Goal: Information Seeking & Learning: Learn about a topic

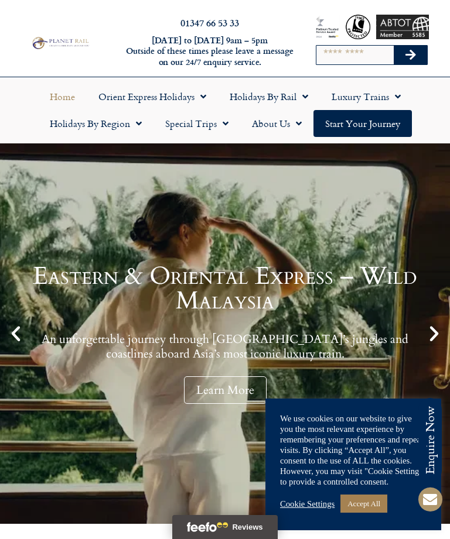
click at [317, 502] on link "Cookie Settings" at bounding box center [307, 504] width 54 height 11
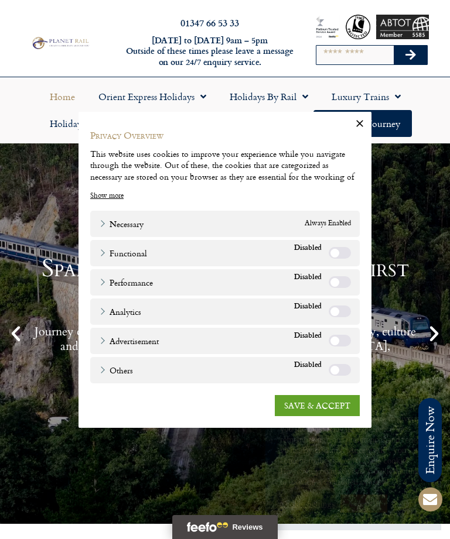
click at [142, 217] on link "Necessary" at bounding box center [121, 223] width 45 height 12
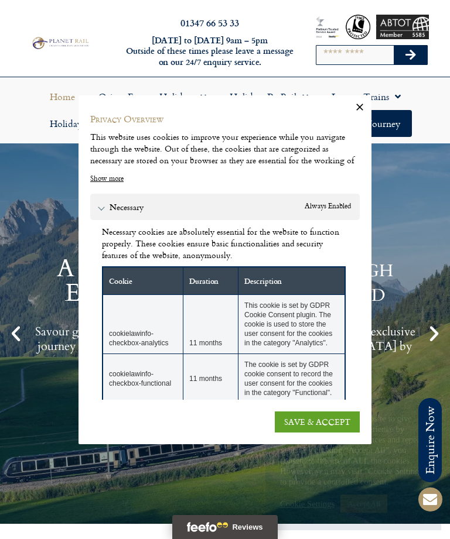
click at [109, 173] on link "Show more" at bounding box center [106, 178] width 33 height 11
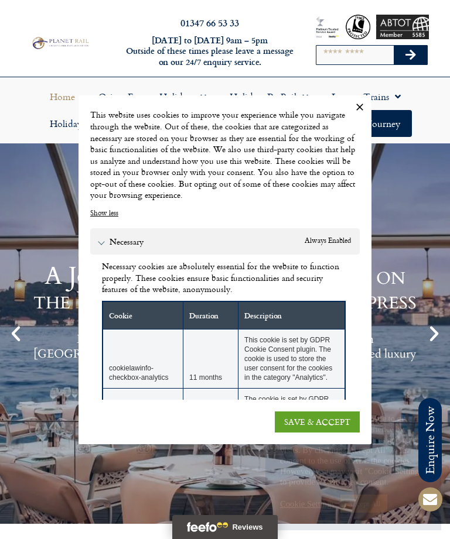
scroll to position [22, 0]
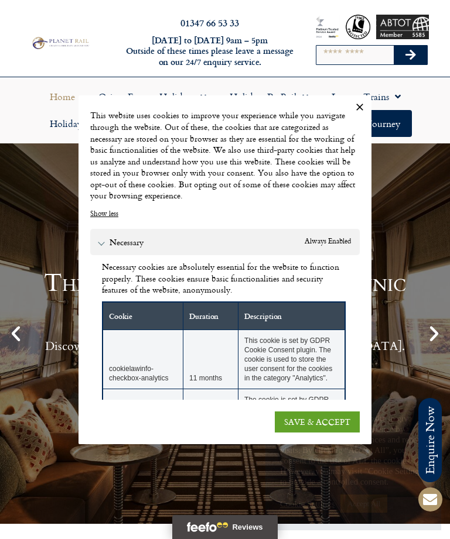
click at [134, 239] on link "Necessary" at bounding box center [121, 242] width 45 height 12
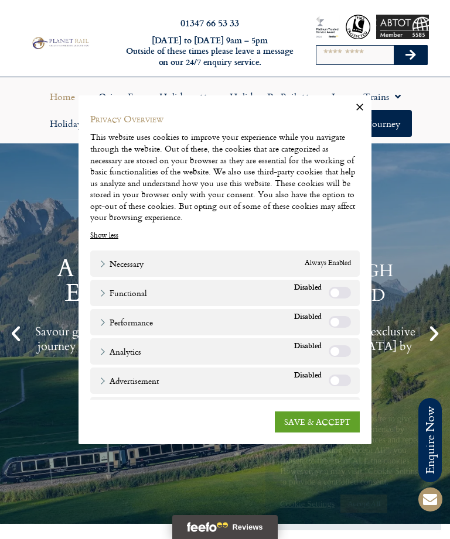
scroll to position [0, 0]
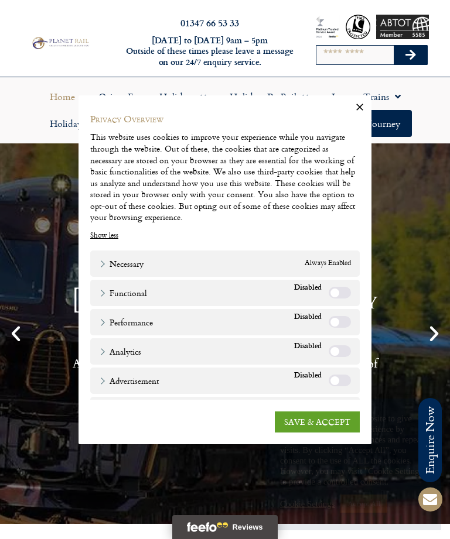
click at [335, 428] on link "SAVE & ACCEPT" at bounding box center [317, 422] width 85 height 21
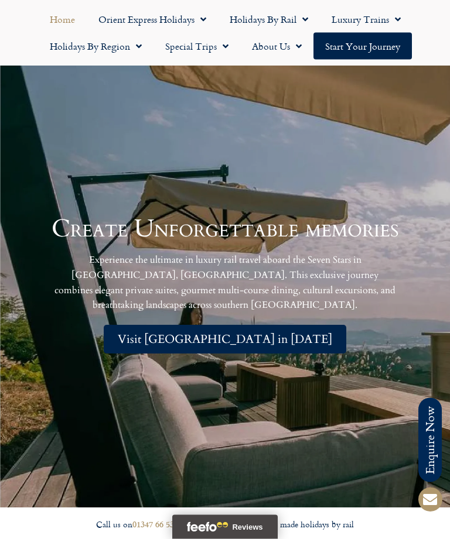
scroll to position [2307, 0]
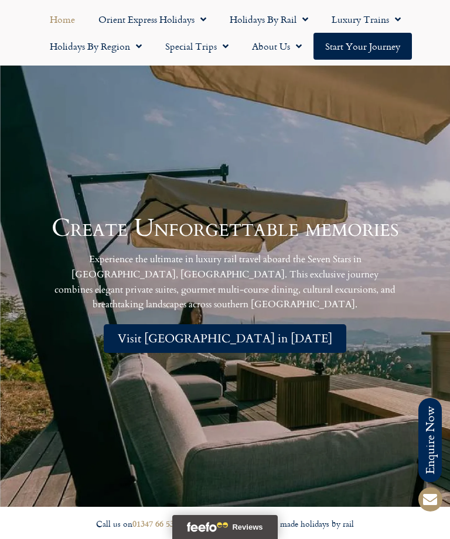
click at [368, 359] on div "Create Unforgettable memories Experience the ultimate in luxury rail travel abo…" at bounding box center [225, 285] width 450 height 444
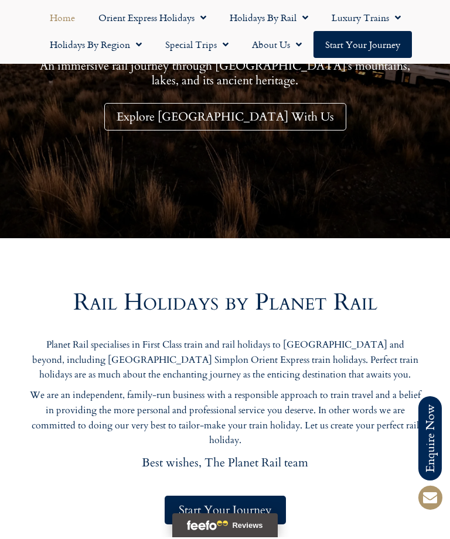
scroll to position [300, 0]
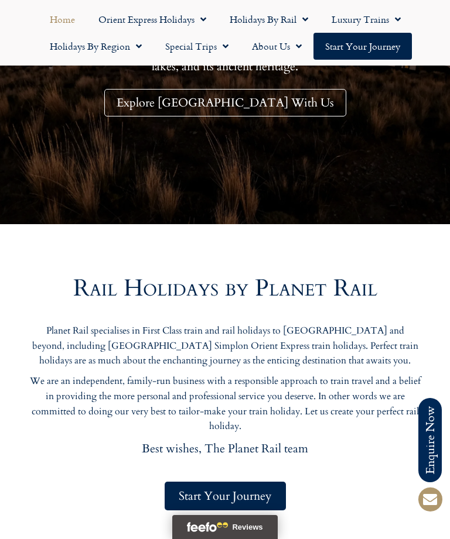
click at [228, 495] on span "Start Your Journey" at bounding box center [225, 496] width 93 height 15
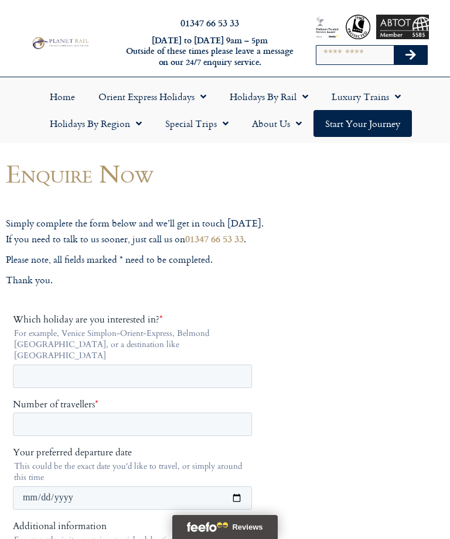
click at [266, 98] on link "Holidays by Rail" at bounding box center [269, 96] width 102 height 27
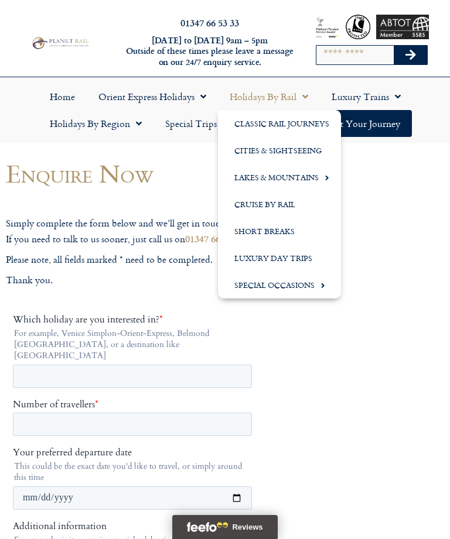
click at [312, 128] on link "Classic Rail Journeys" at bounding box center [279, 123] width 123 height 27
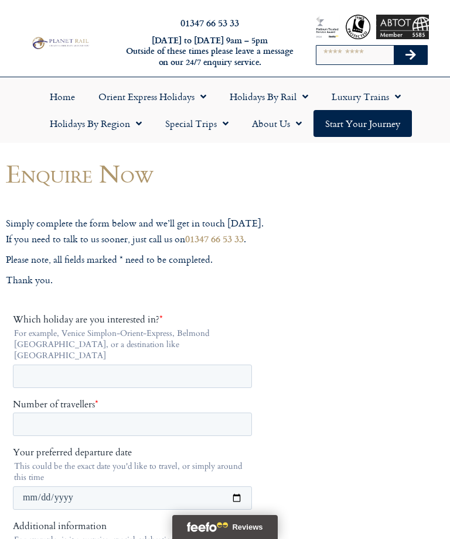
click at [198, 119] on link "Special Trips" at bounding box center [196, 123] width 87 height 27
click at [211, 144] on link "Latest Experiences" at bounding box center [210, 150] width 114 height 27
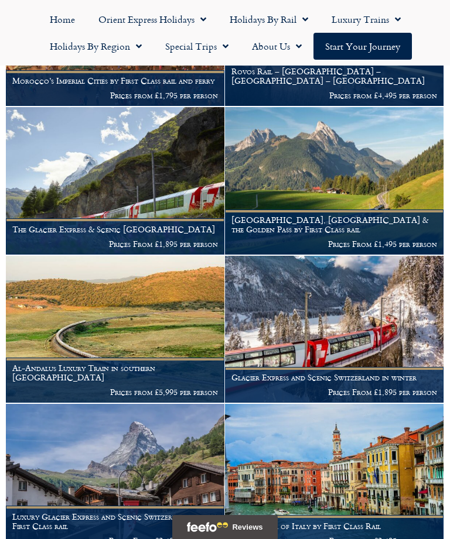
scroll to position [467, 0]
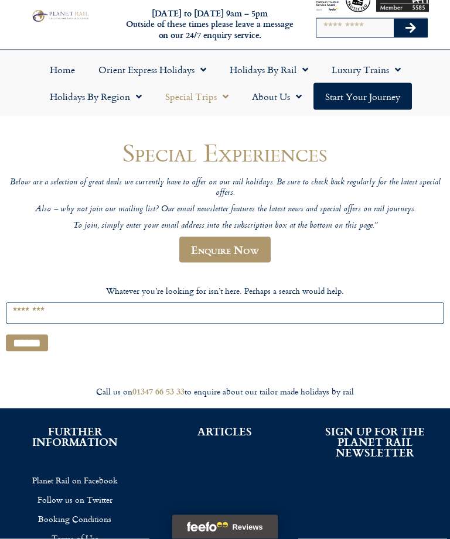
scroll to position [28, 0]
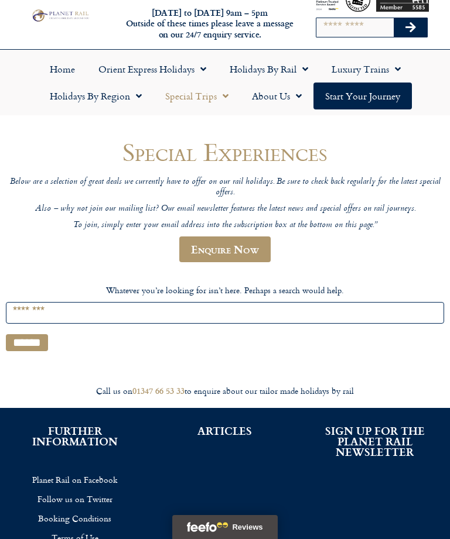
click at [70, 315] on input "Search for:" at bounding box center [225, 313] width 438 height 22
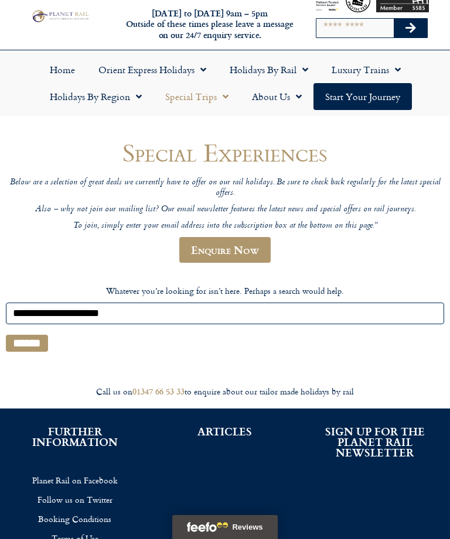
type input "**********"
click at [30, 343] on input "******" at bounding box center [27, 343] width 42 height 17
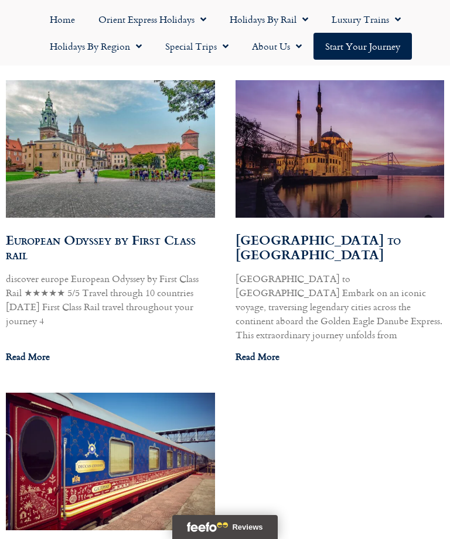
scroll to position [475, 0]
click at [38, 350] on link "Read More" at bounding box center [28, 357] width 44 height 14
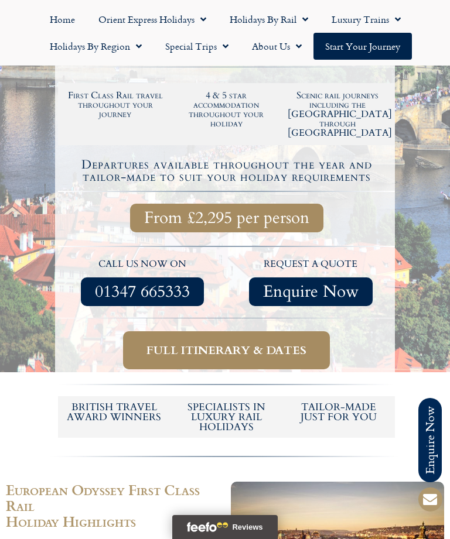
scroll to position [249, 0]
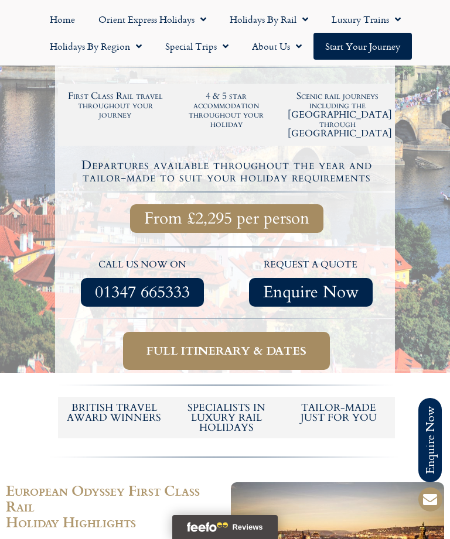
click at [269, 344] on span "Full itinerary & dates" at bounding box center [226, 351] width 160 height 15
click at [253, 344] on span "Full itinerary & dates" at bounding box center [226, 351] width 160 height 15
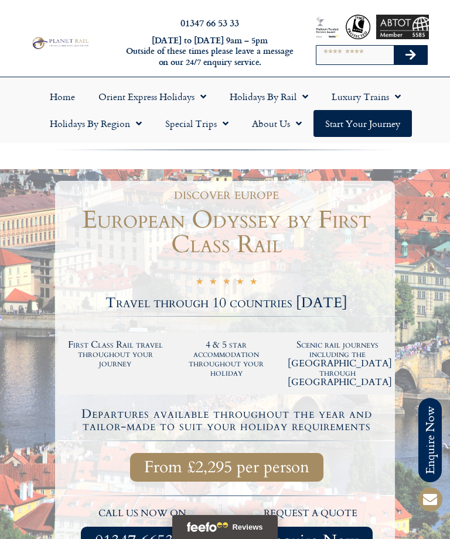
click at [69, 97] on link "Home" at bounding box center [62, 96] width 49 height 27
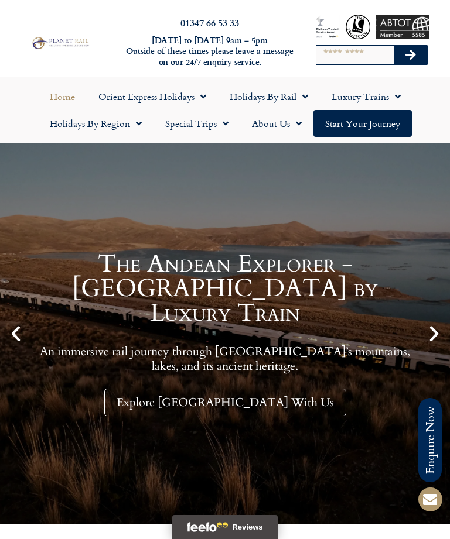
click at [261, 94] on link "Holidays by Rail" at bounding box center [269, 96] width 102 height 27
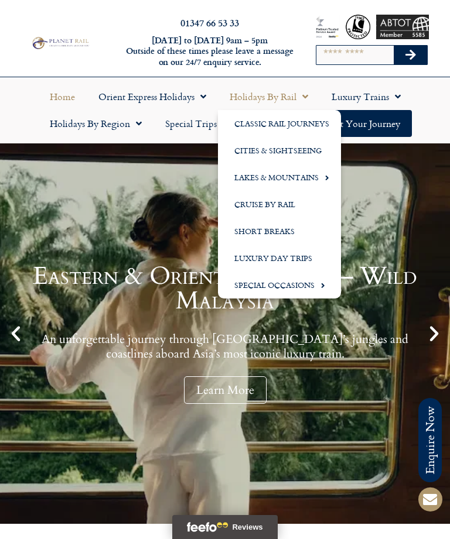
click at [302, 111] on link "Classic Rail Journeys" at bounding box center [279, 123] width 123 height 27
